Goal: Task Accomplishment & Management: Use online tool/utility

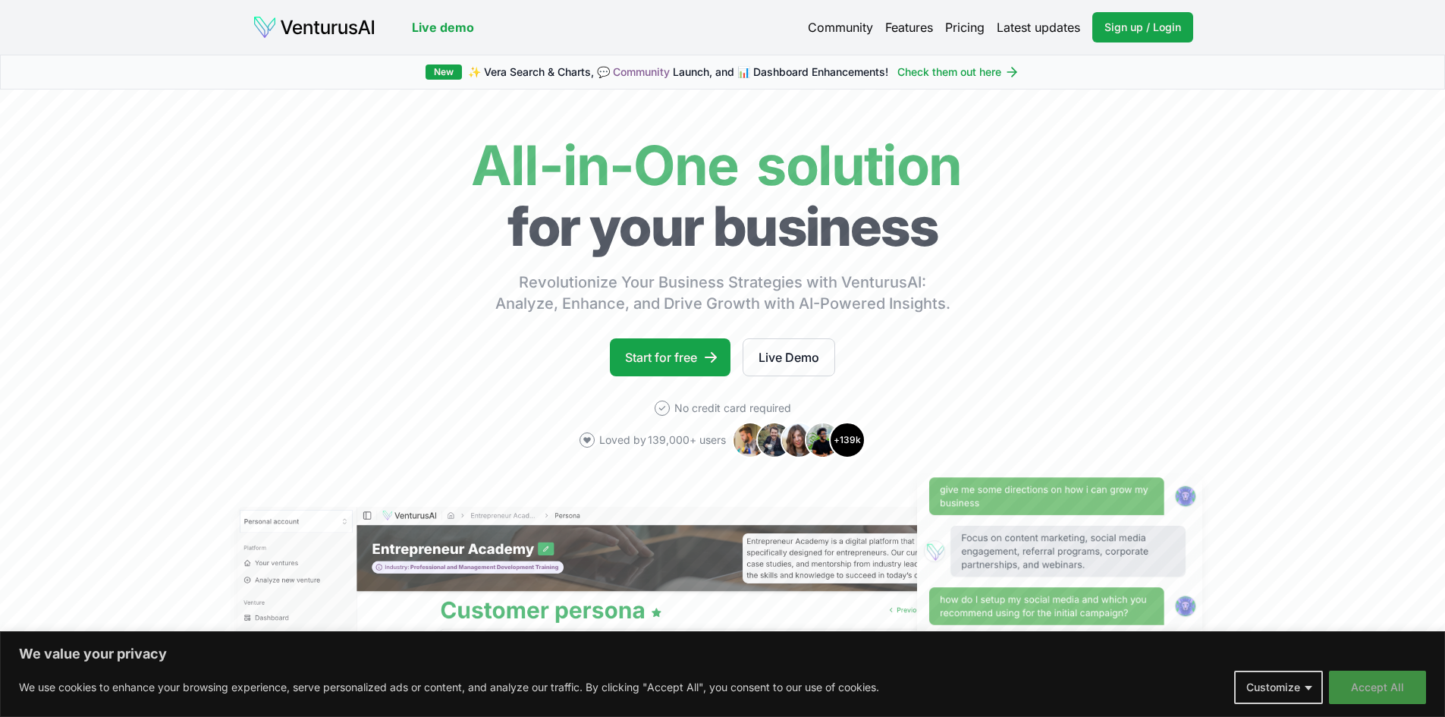
click at [1392, 689] on button "Accept All" at bounding box center [1377, 687] width 97 height 33
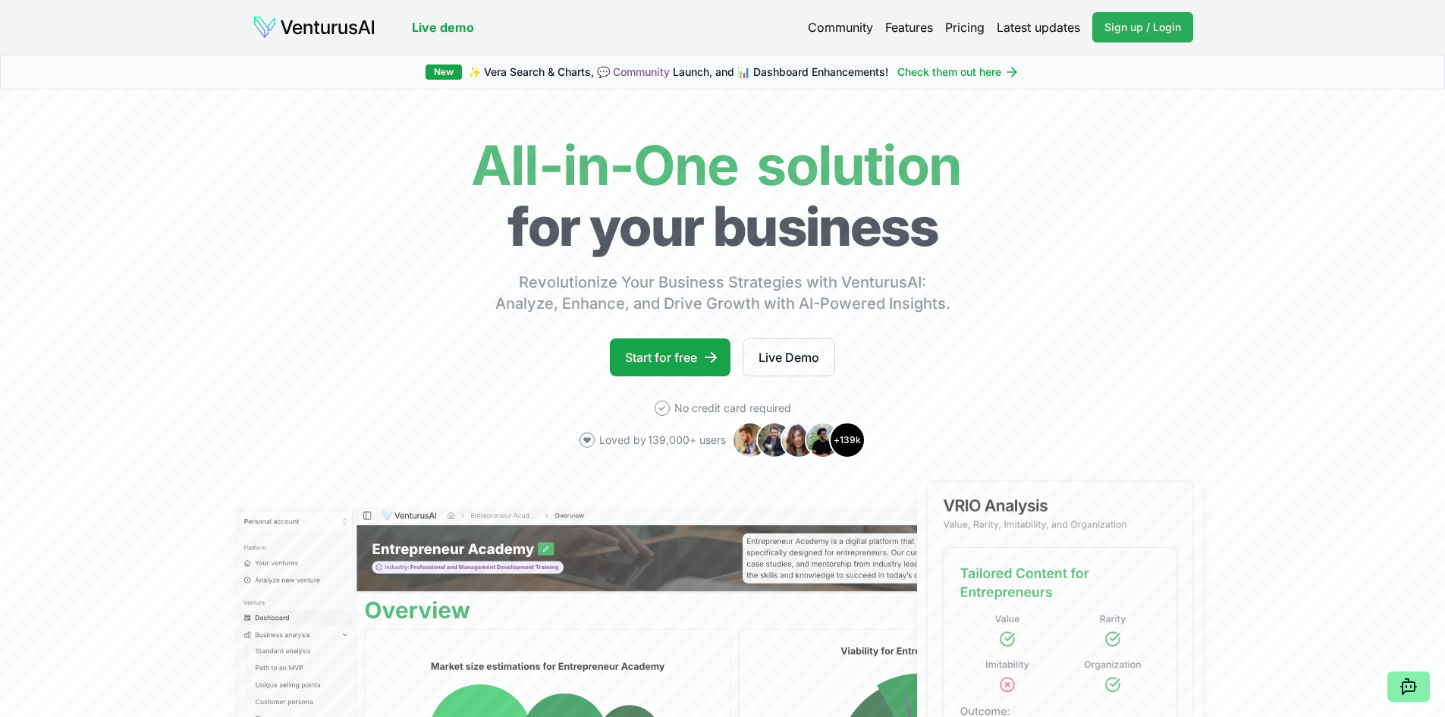
click at [1120, 35] on link "Sign up / Login Login" at bounding box center [1143, 27] width 101 height 30
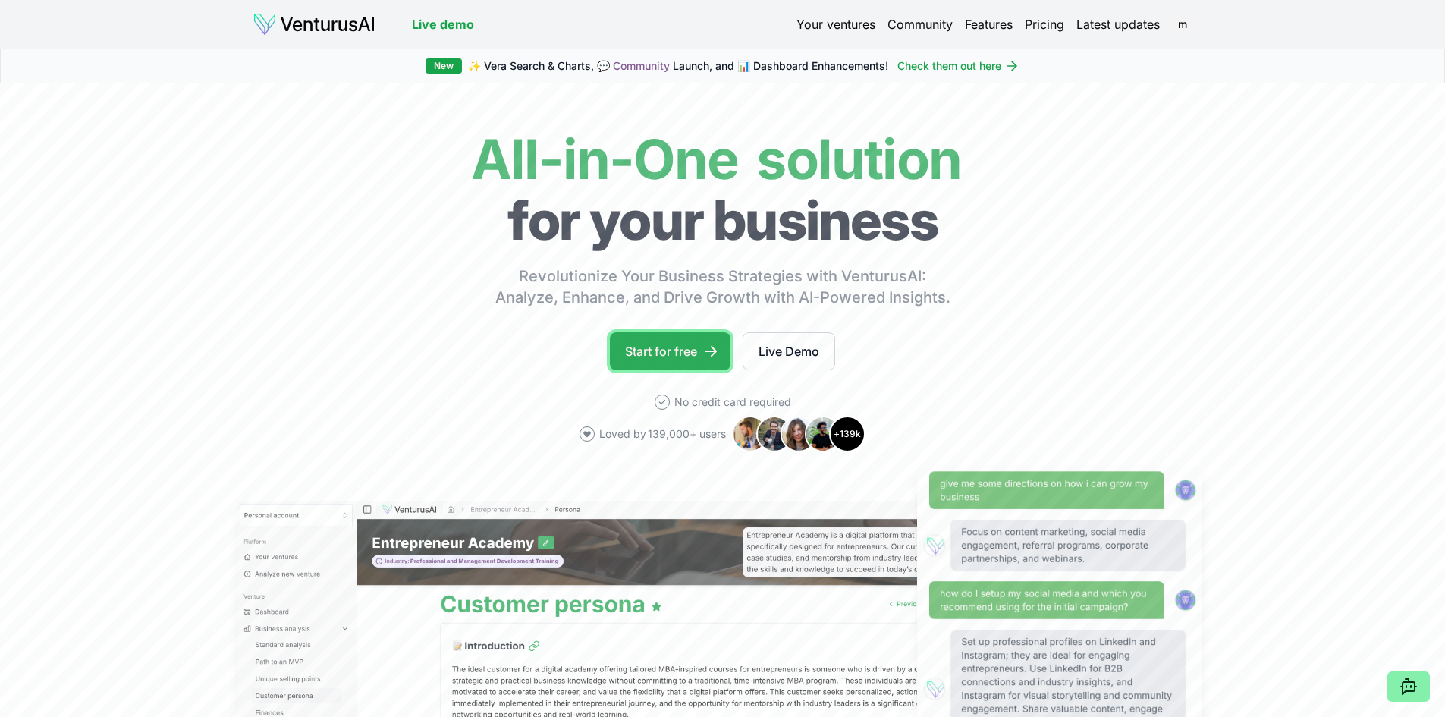
click at [659, 357] on link "Start for free" at bounding box center [670, 351] width 121 height 38
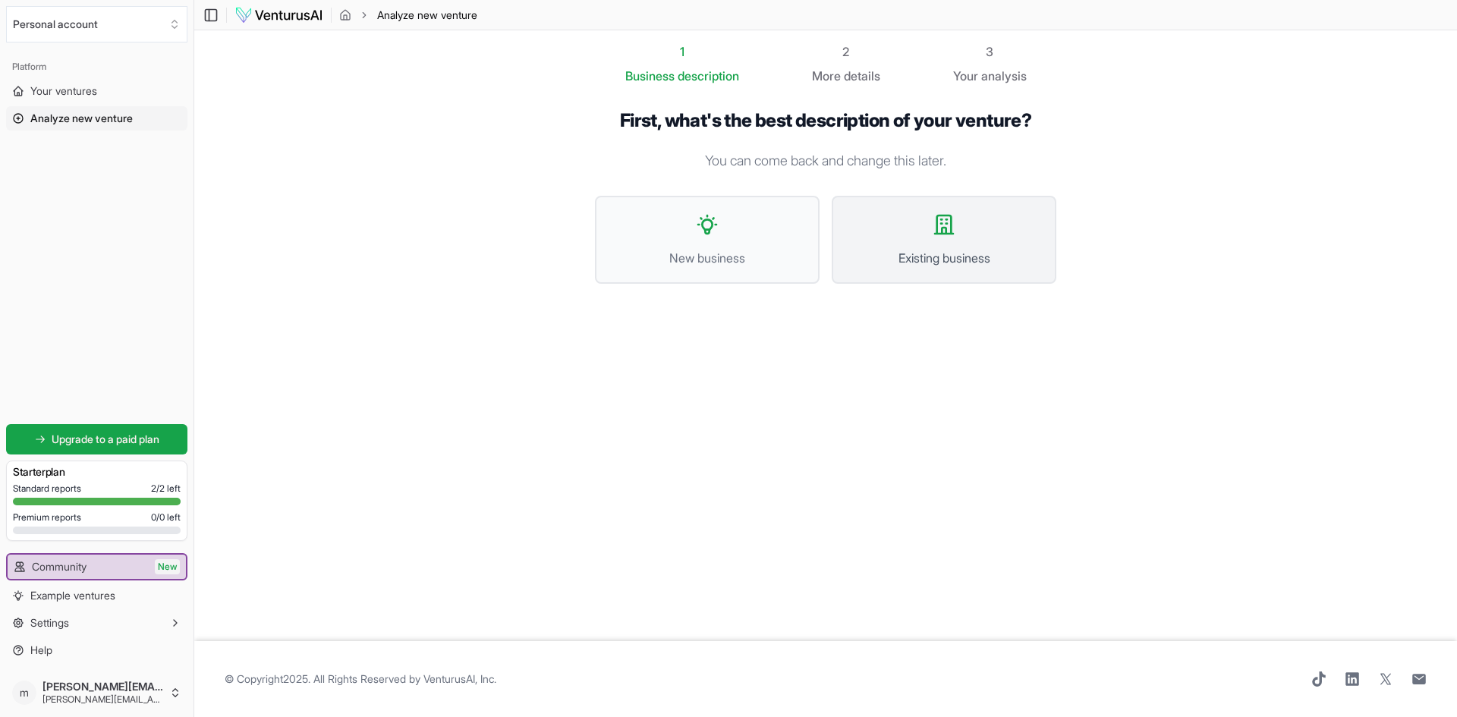
click at [942, 232] on icon at bounding box center [944, 224] width 18 height 18
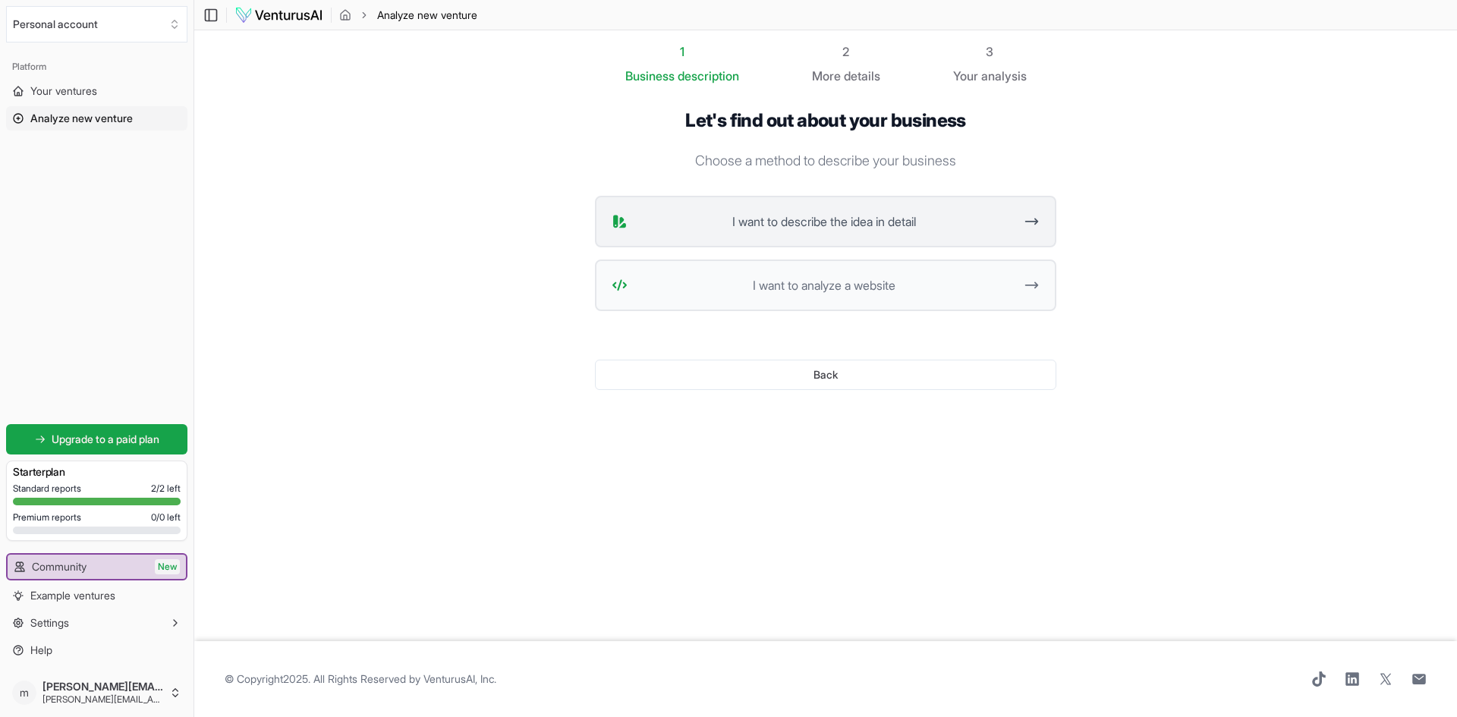
click at [878, 223] on span "I want to describe the idea in detail" at bounding box center [824, 221] width 380 height 18
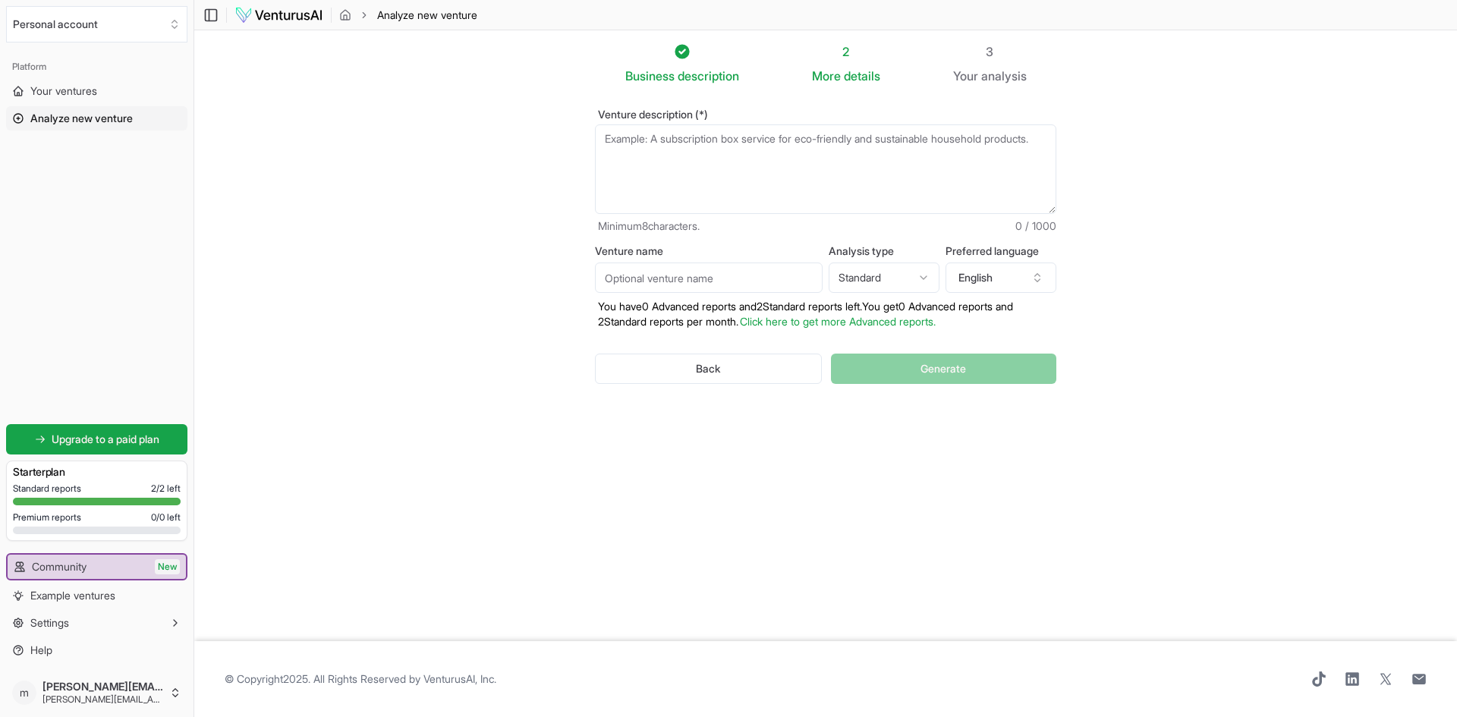
click at [605, 143] on textarea "Venture description (*)" at bounding box center [825, 169] width 461 height 90
drag, startPoint x: 606, startPoint y: 140, endPoint x: 687, endPoint y: 161, distance: 83.7
click at [700, 172] on textarea "Venture description (*)" at bounding box center [825, 169] width 461 height 90
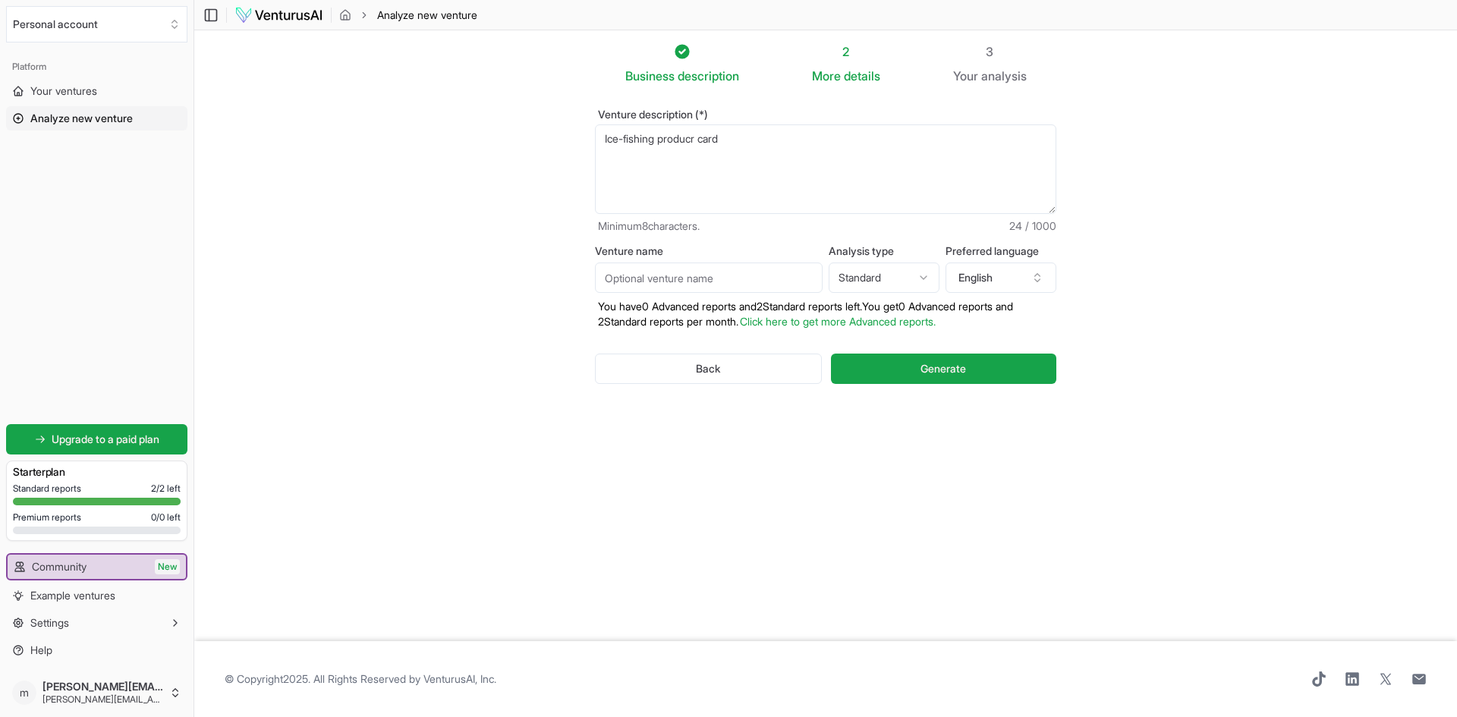
click at [703, 138] on textarea "Ice-fishing producr card" at bounding box center [825, 169] width 461 height 90
type textarea "Ice-fishing product card"
click at [971, 368] on button "Generate" at bounding box center [943, 369] width 225 height 30
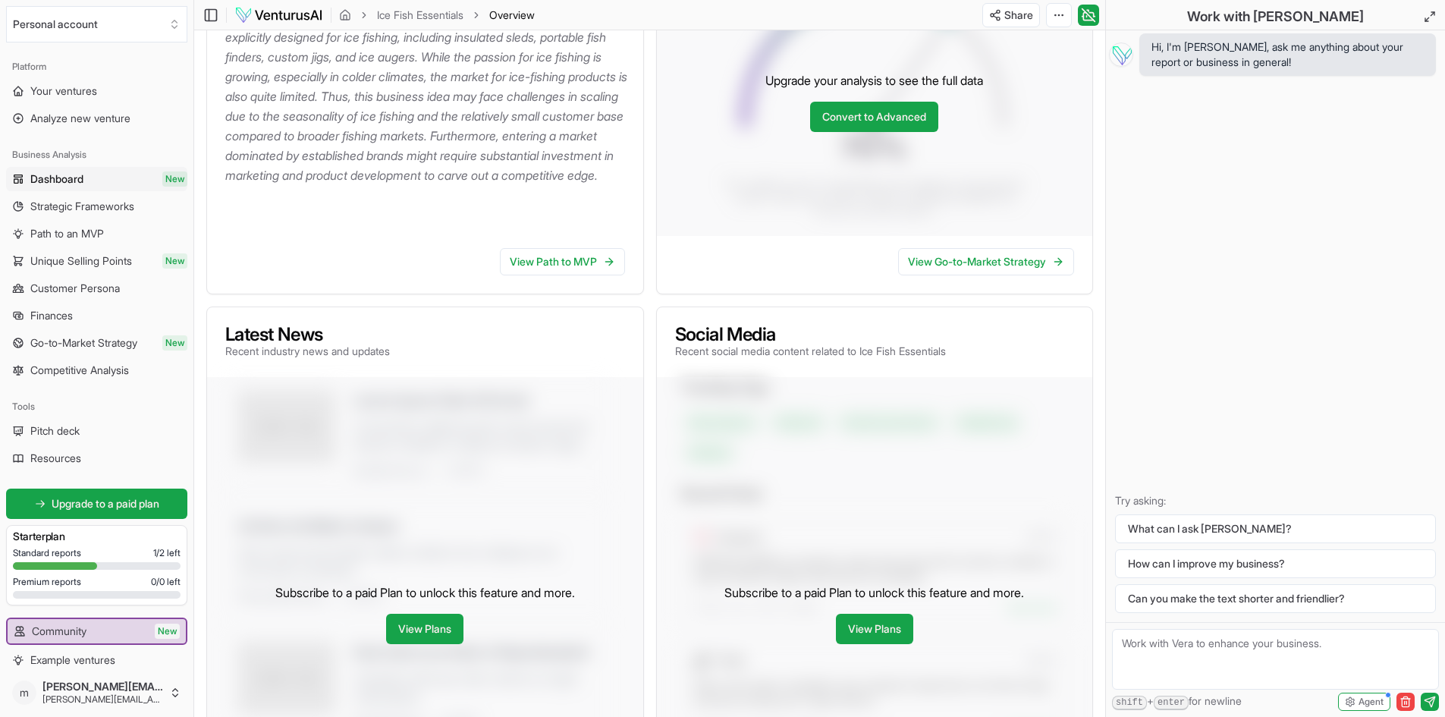
click at [99, 175] on link "Dashboard New" at bounding box center [96, 179] width 181 height 24
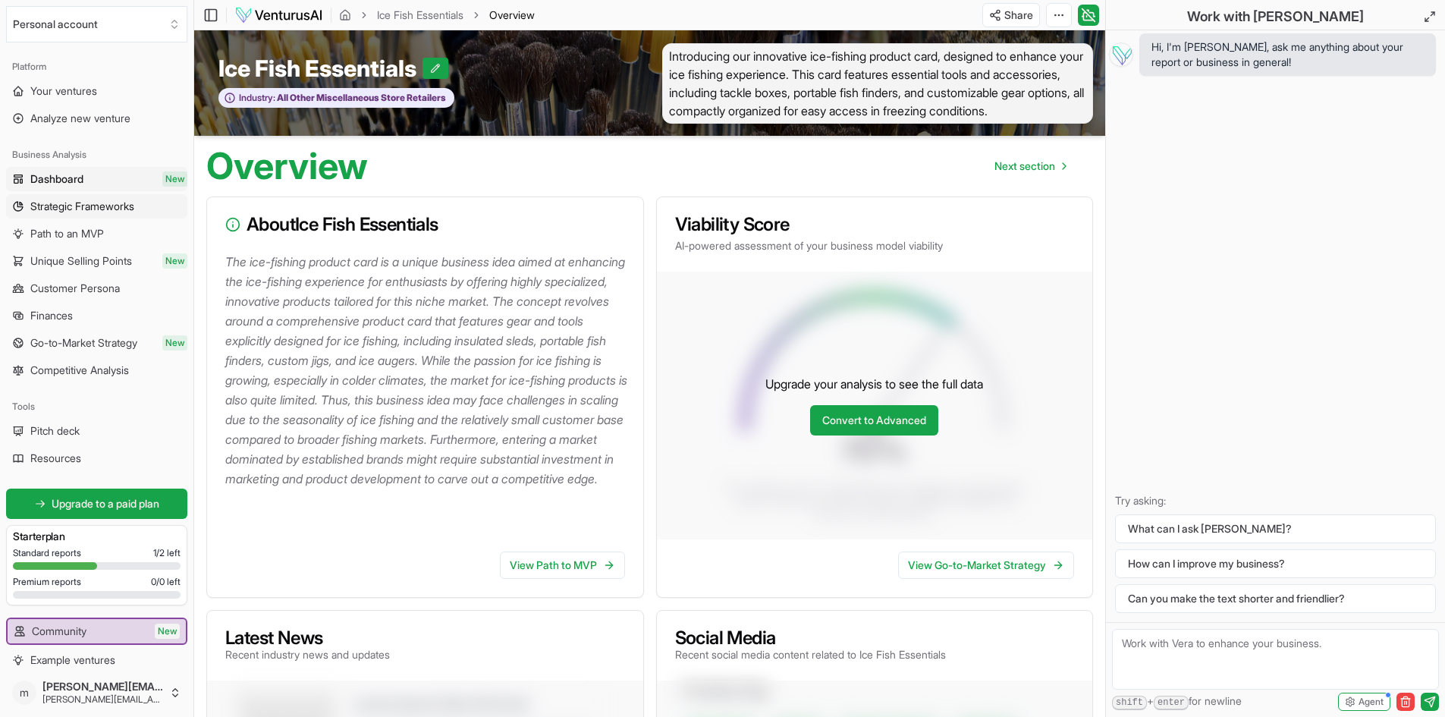
click at [98, 214] on link "Strategic Frameworks" at bounding box center [96, 206] width 181 height 24
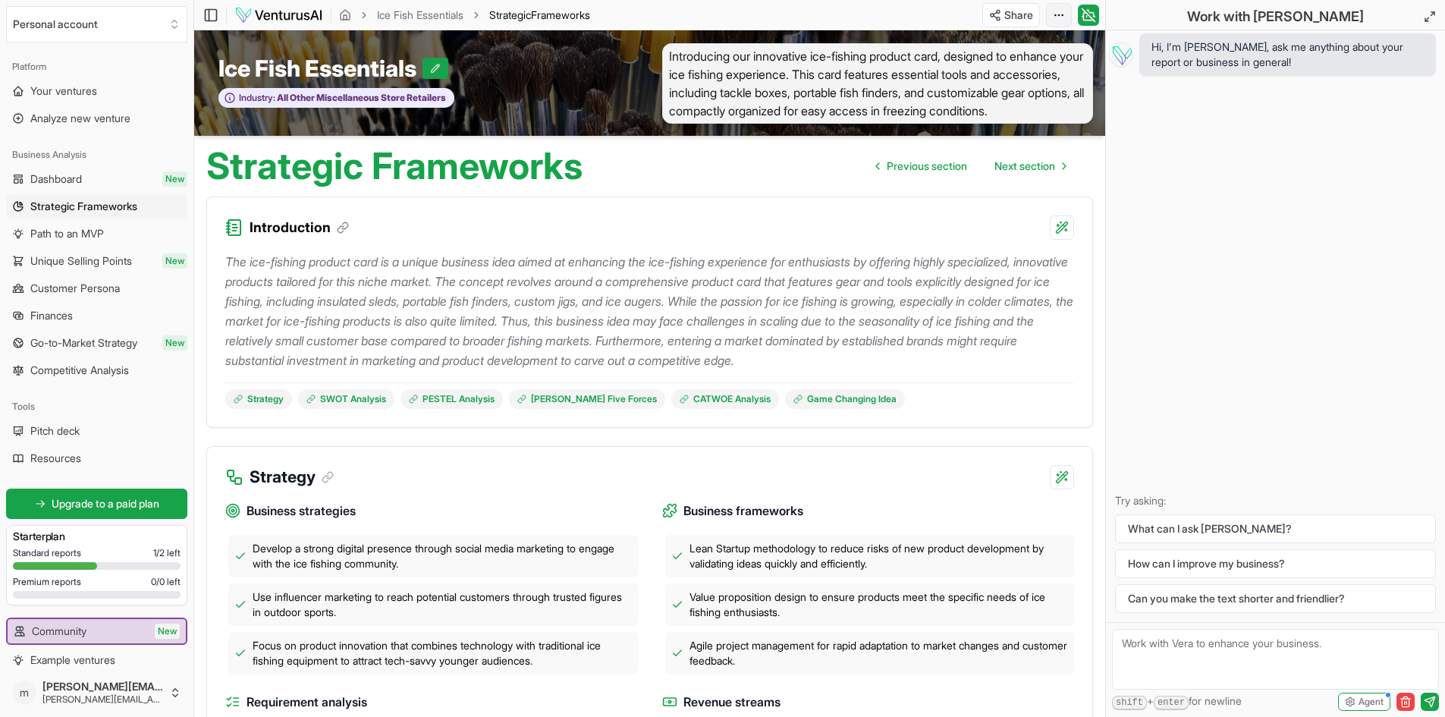
click at [1061, 11] on html "We value your privacy We use cookies to enhance your browsing experience, serve…" at bounding box center [722, 358] width 1445 height 717
click at [75, 237] on span "Path to an MVP" at bounding box center [67, 233] width 74 height 15
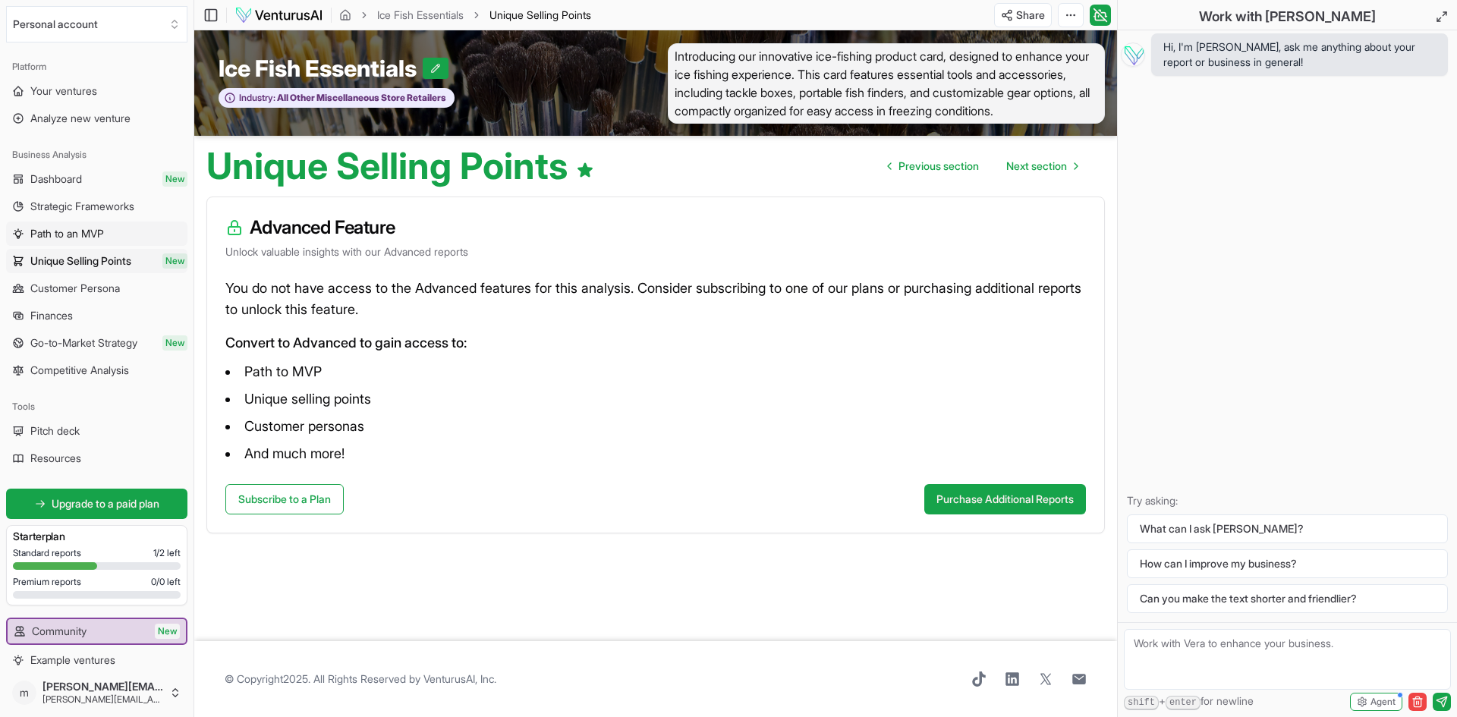
click at [89, 234] on span "Path to an MVP" at bounding box center [67, 233] width 74 height 15
click at [83, 284] on span "Customer Persona" at bounding box center [75, 288] width 90 height 15
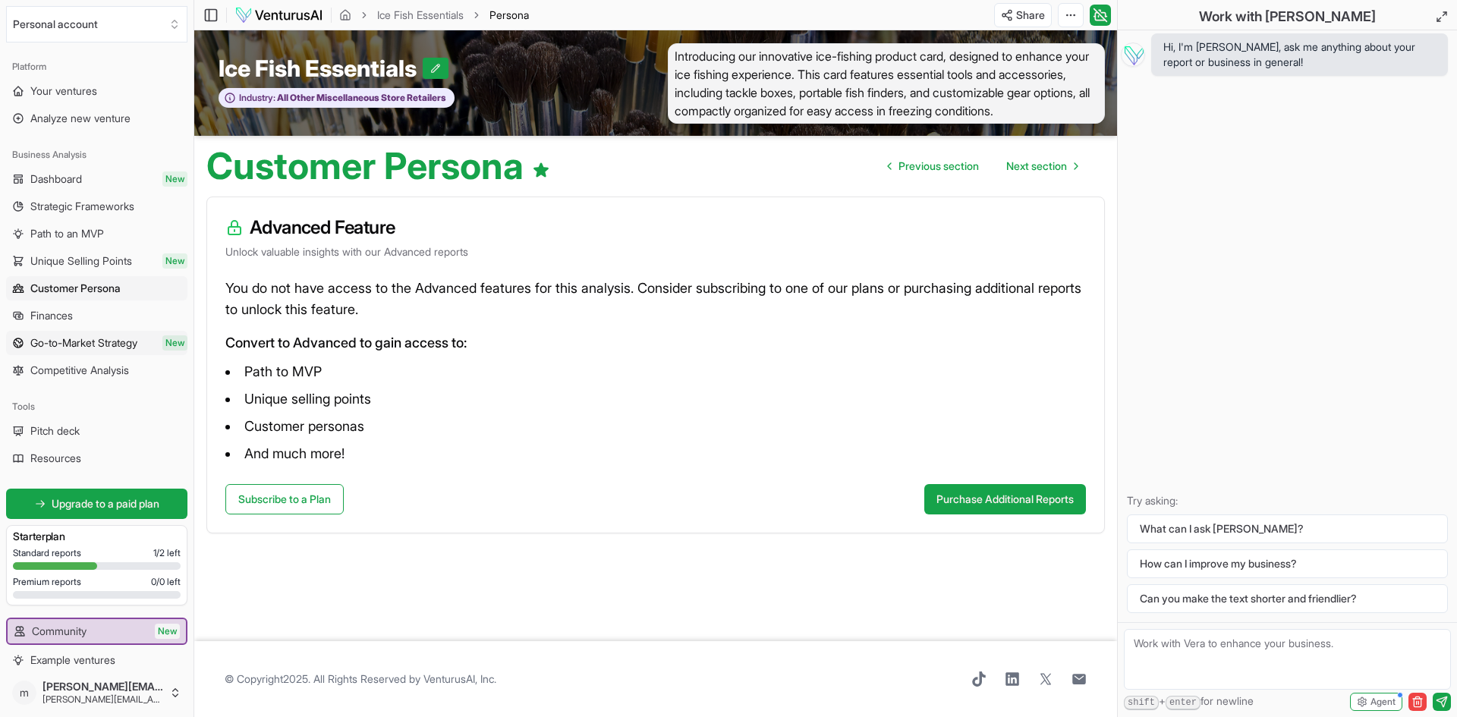
click at [65, 343] on span "Go-to-Market Strategy" at bounding box center [83, 342] width 107 height 15
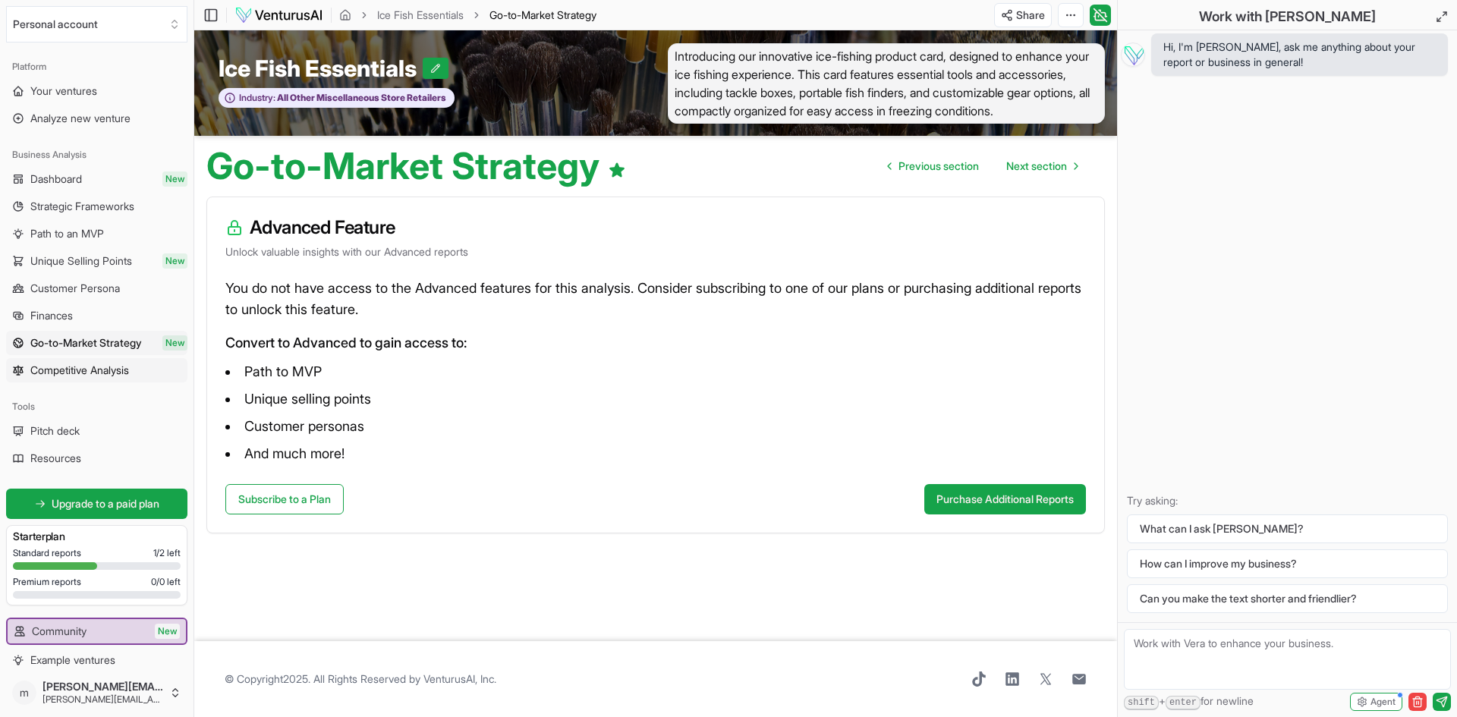
click at [80, 374] on span "Competitive Analysis" at bounding box center [79, 370] width 99 height 15
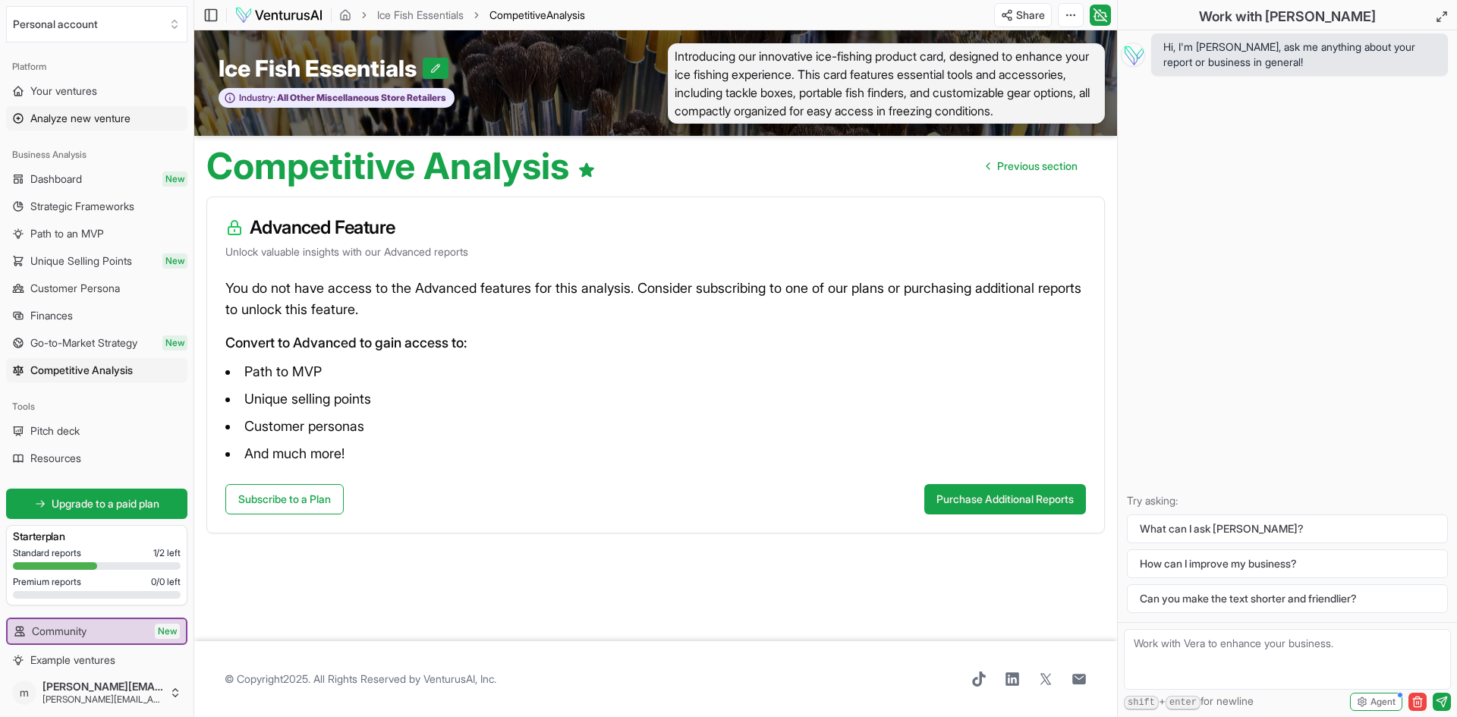
click at [58, 114] on span "Analyze new venture" at bounding box center [80, 118] width 100 height 15
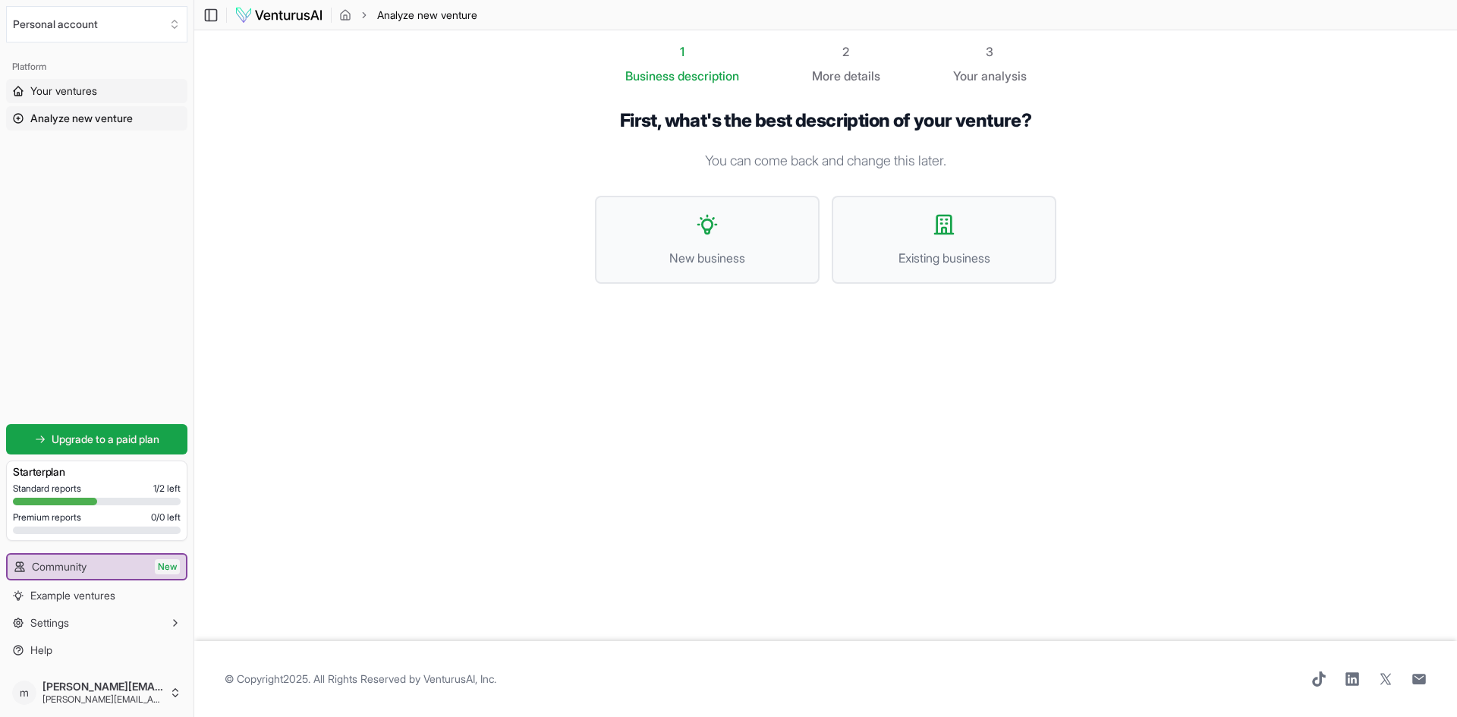
click at [67, 91] on span "Your ventures" at bounding box center [63, 90] width 67 height 15
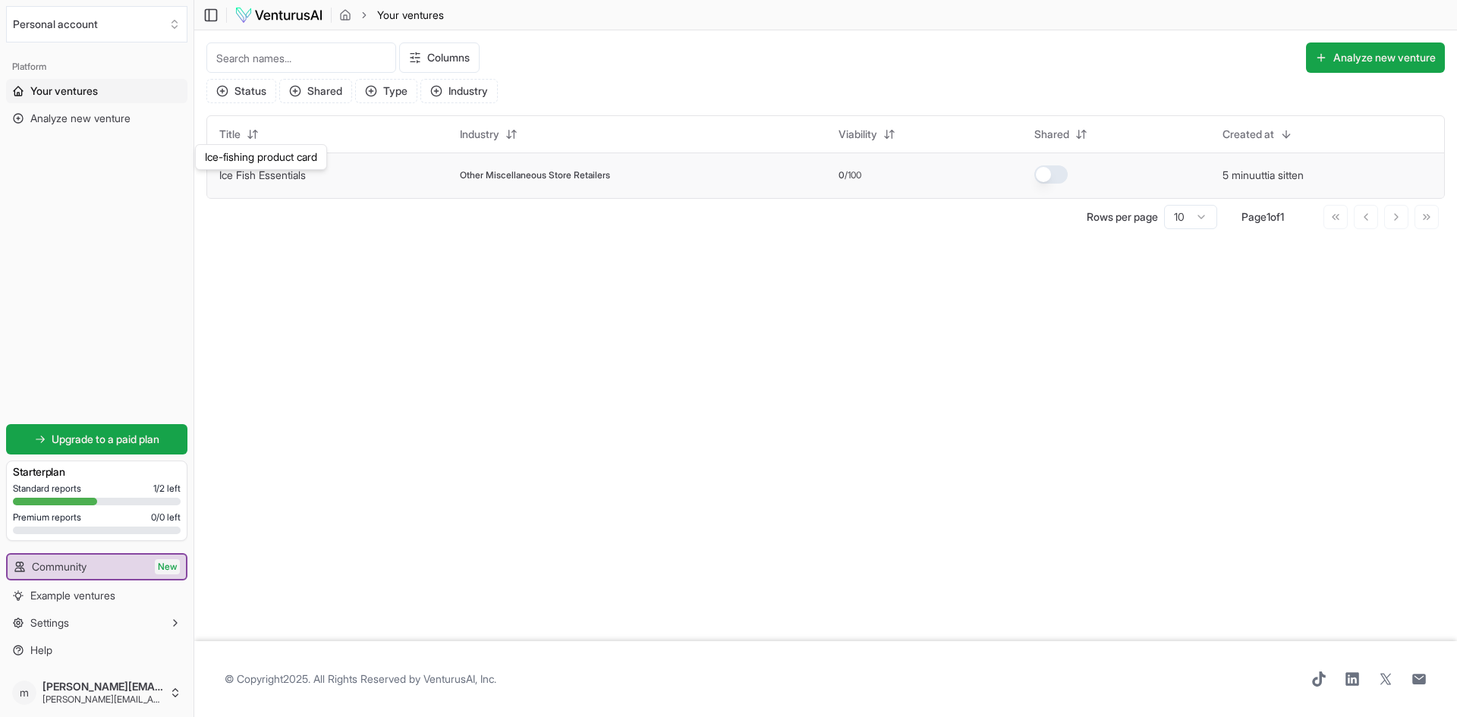
click at [281, 183] on button "Ice Fish Essentials" at bounding box center [262, 175] width 86 height 15
click at [281, 178] on link "Ice Fish Essentials" at bounding box center [262, 174] width 86 height 13
